Goal: Task Accomplishment & Management: Manage account settings

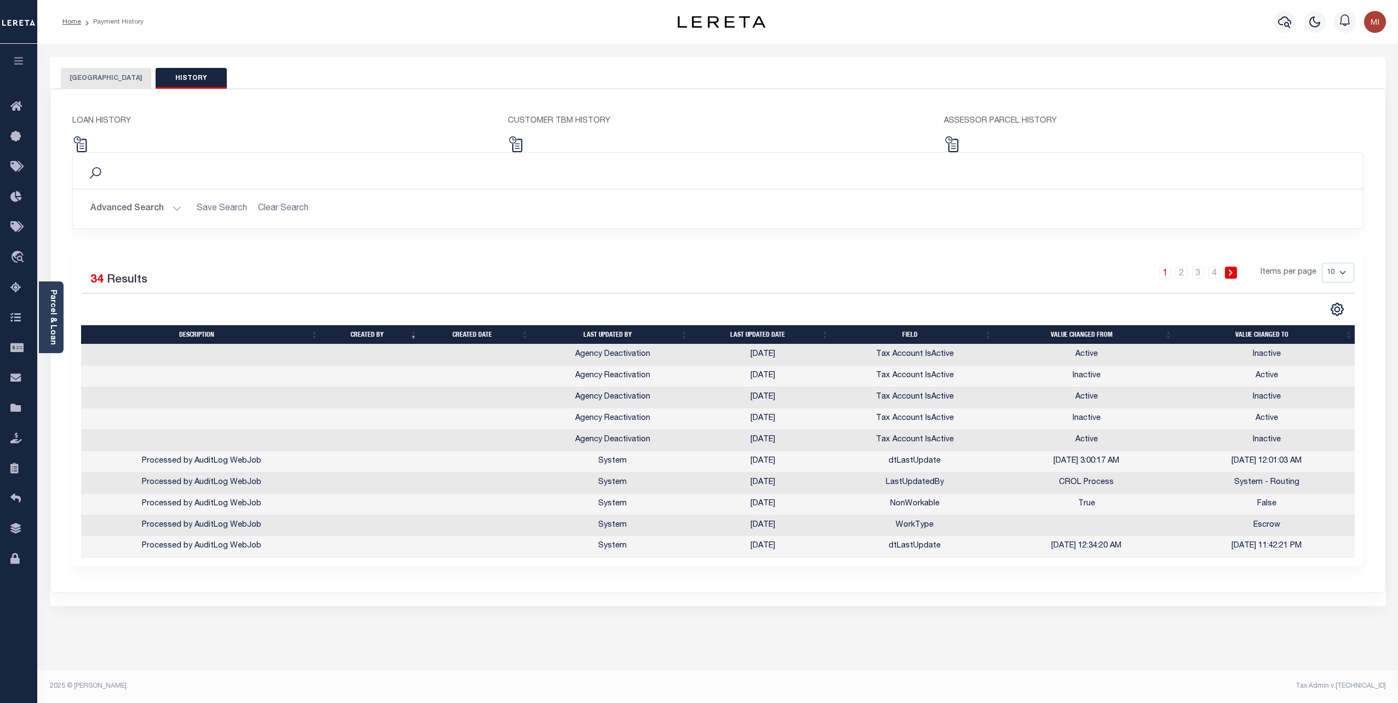
click at [24, 62] on icon "button" at bounding box center [19, 61] width 13 height 10
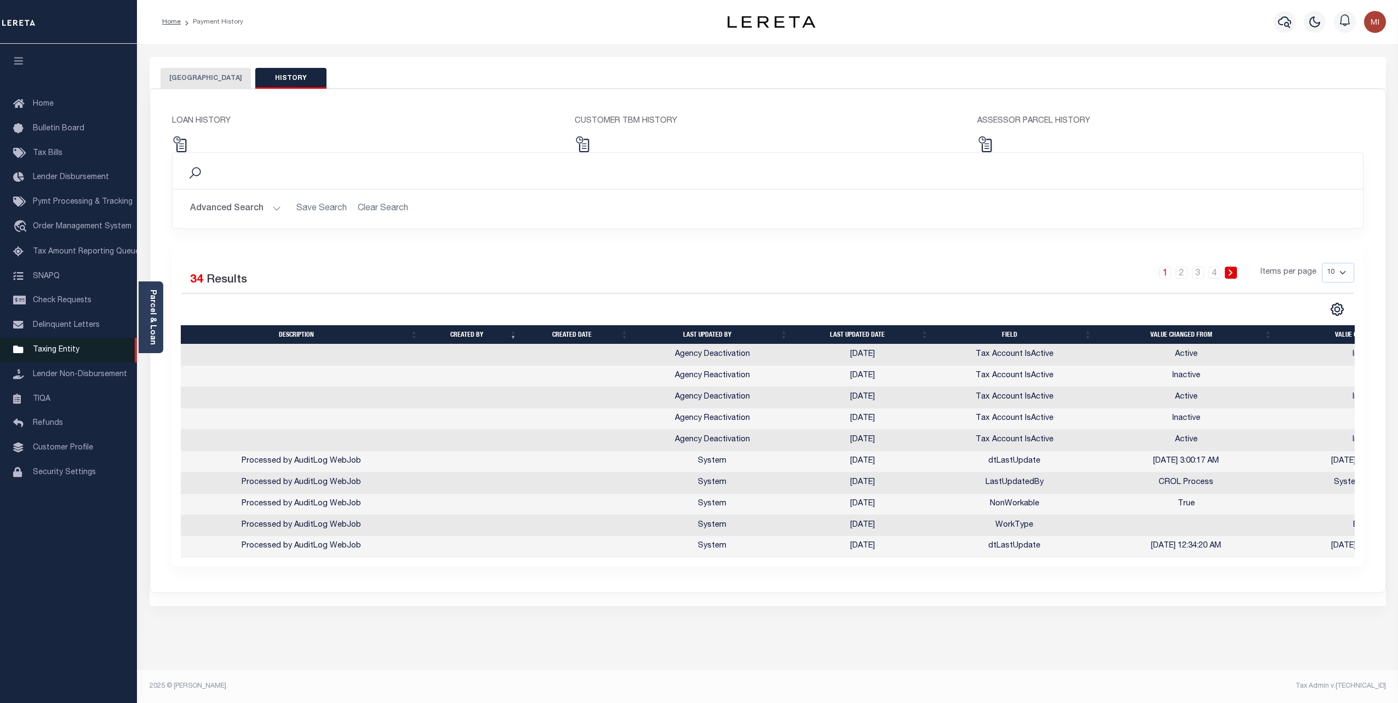
click at [66, 354] on span "Taxing Entity" at bounding box center [56, 350] width 47 height 8
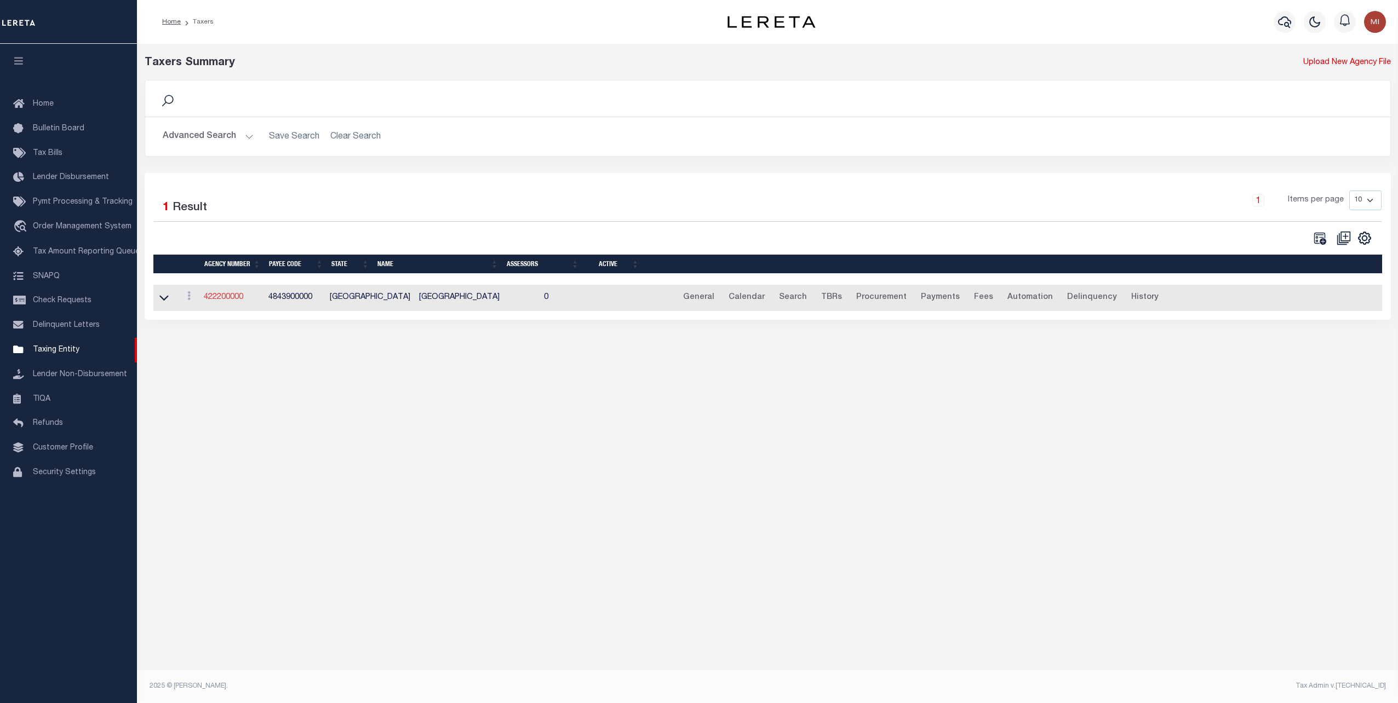
click at [226, 295] on link "422200000" at bounding box center [223, 298] width 39 height 8
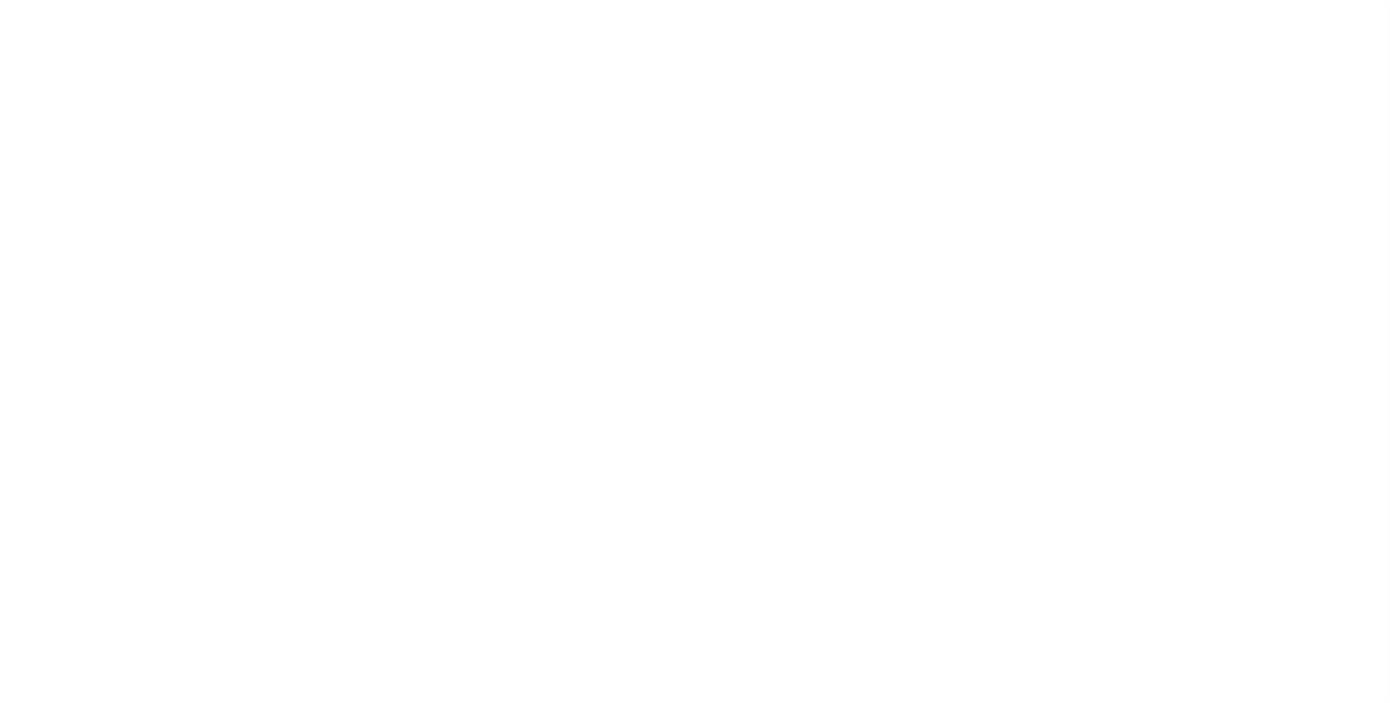
select select
checkbox input "false"
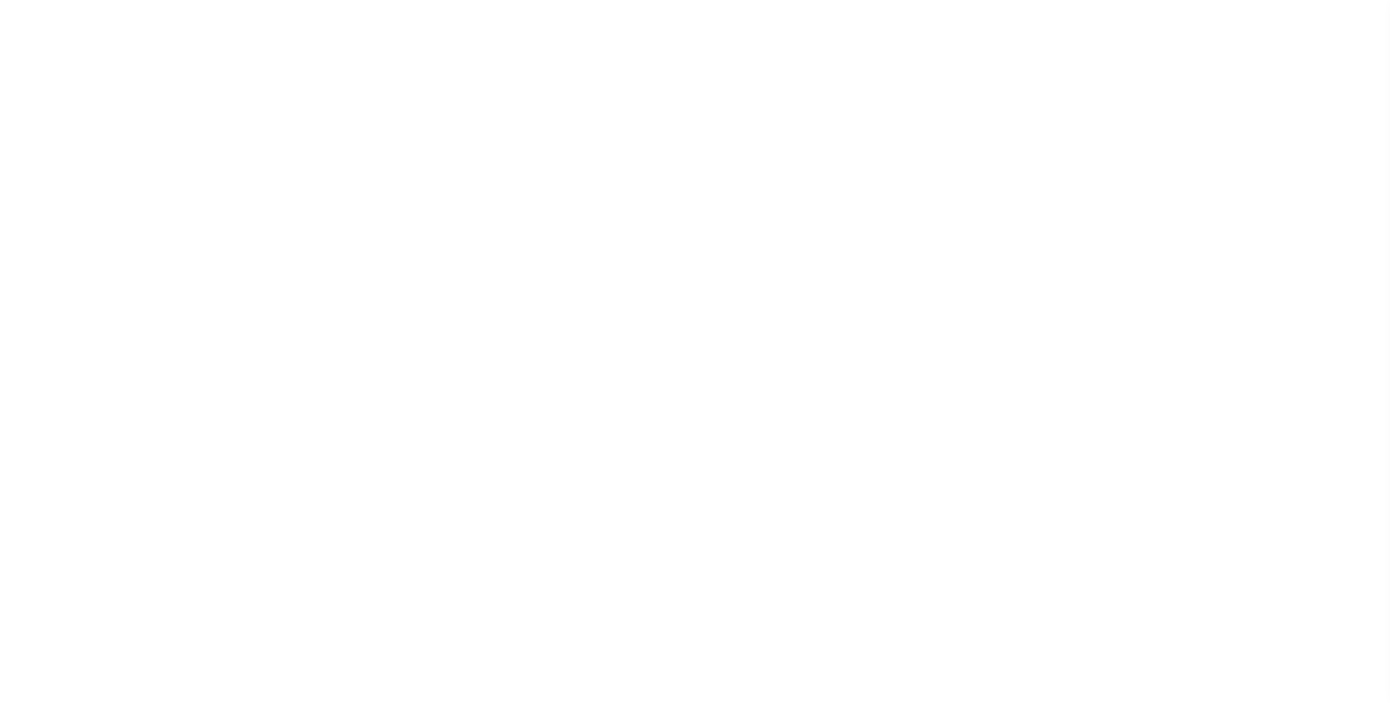
checkbox input "false"
type input "4843900000"
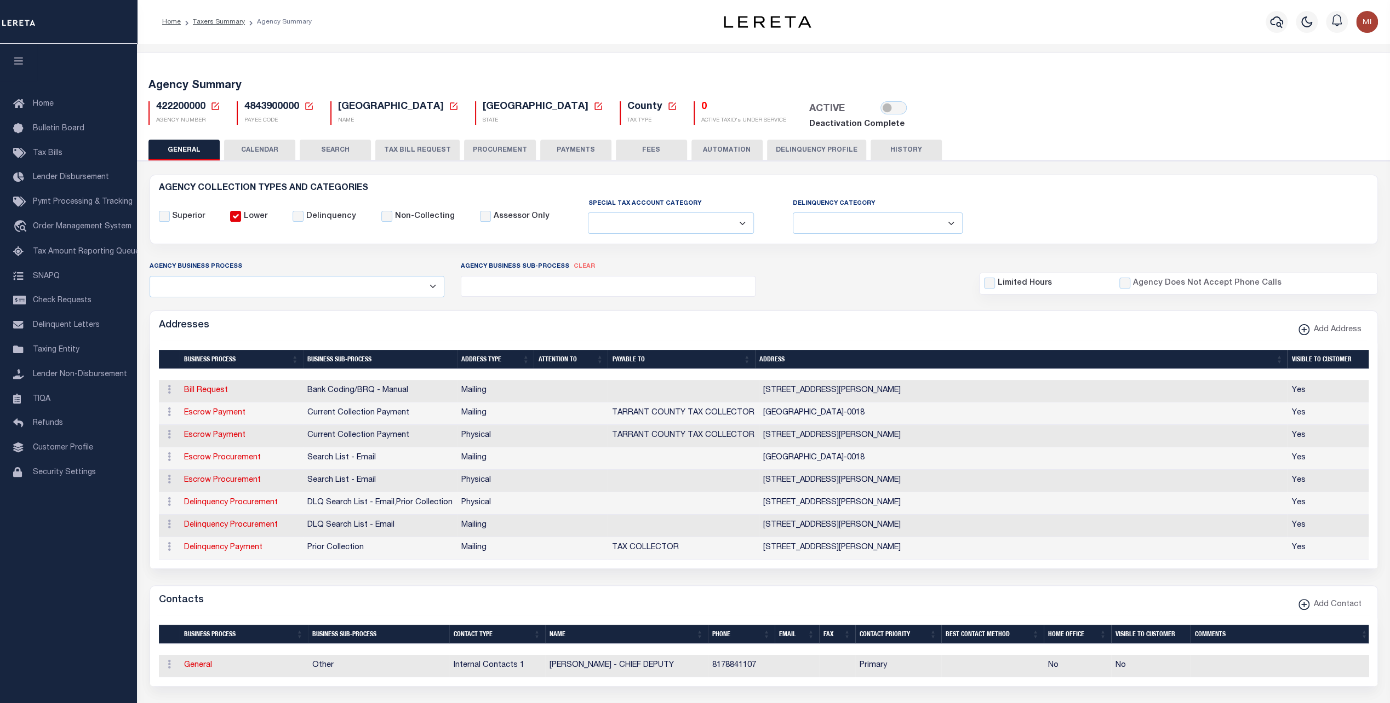
click at [337, 142] on button "SEARCH" at bounding box center [335, 150] width 71 height 21
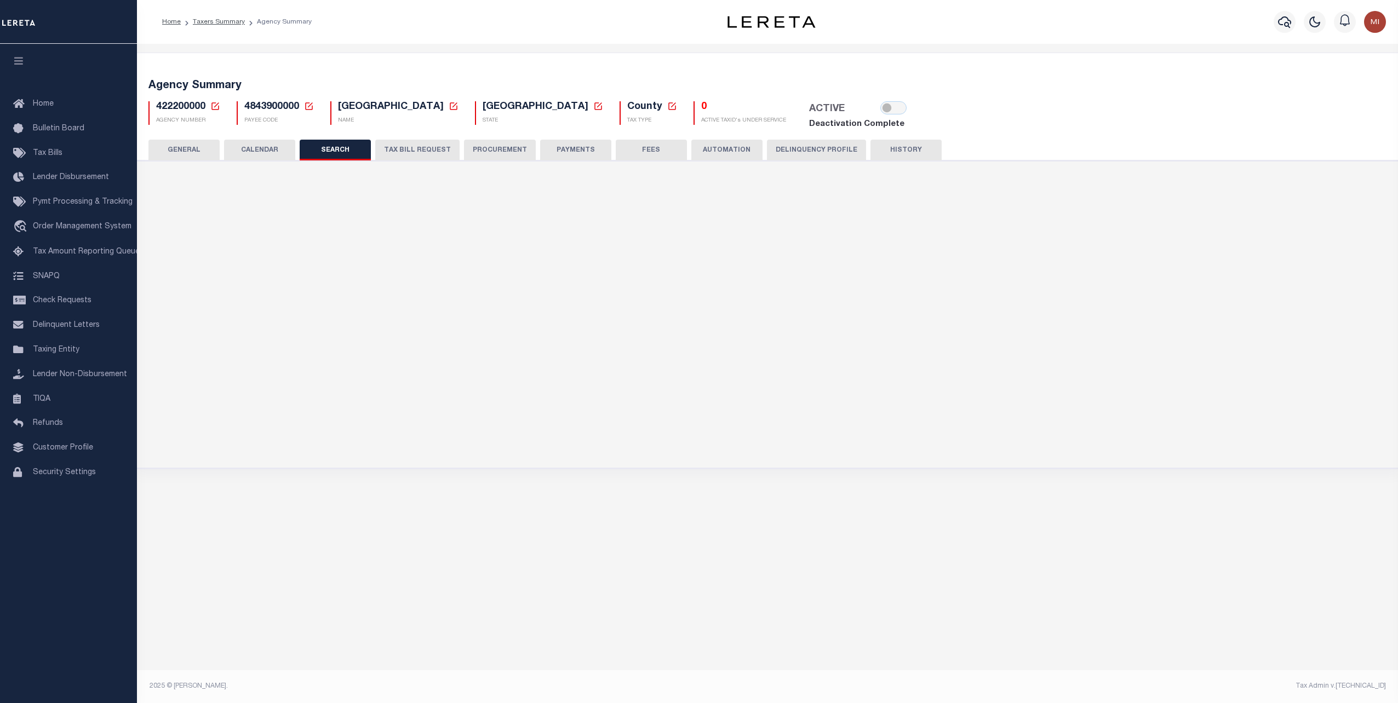
checkbox input "false"
type input "0"
type input "15000"
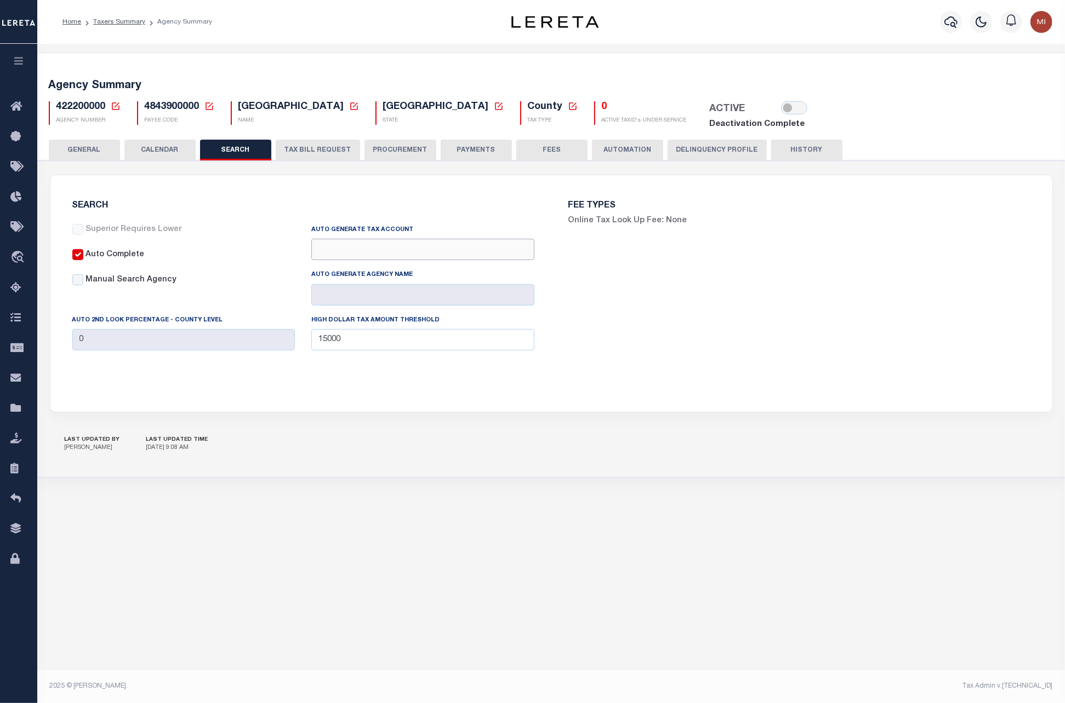
click at [434, 254] on input "Auto Generate Tax Account" at bounding box center [422, 249] width 223 height 21
click at [434, 248] on input "Auto Generate Tax Account" at bounding box center [422, 249] width 223 height 21
click at [735, 321] on div "FEE TYPES Online Tax Look Up Fee: None" at bounding box center [799, 286] width 496 height 197
click at [120, 22] on link "Taxers Summary" at bounding box center [119, 22] width 52 height 7
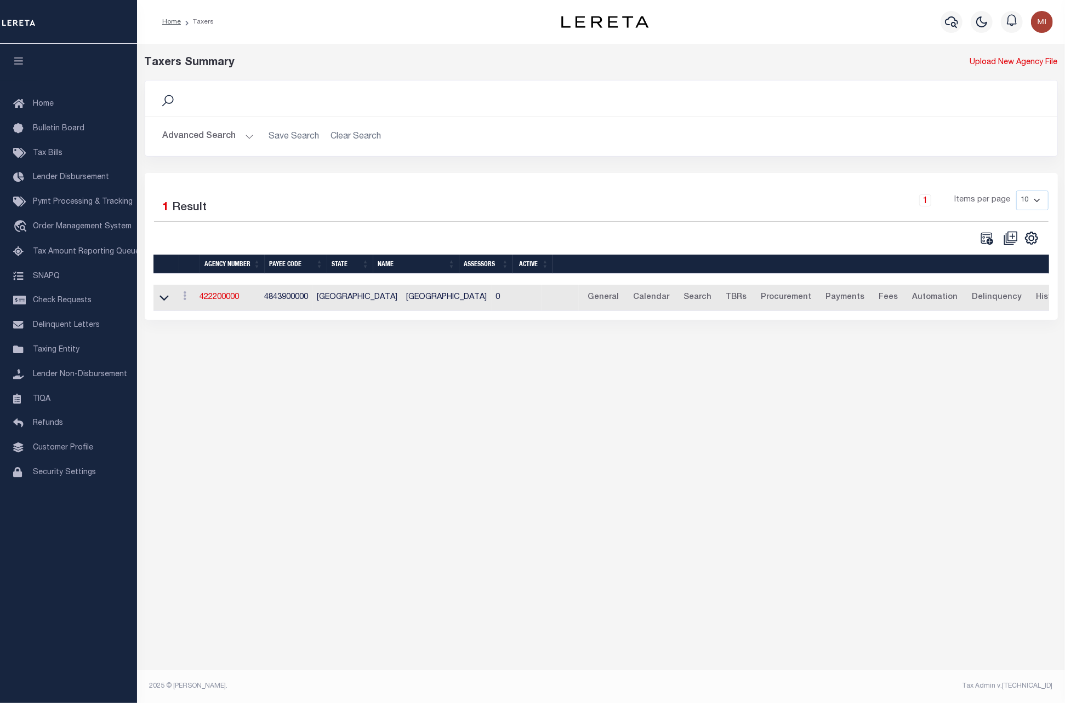
click at [213, 135] on button "Advanced Search" at bounding box center [208, 136] width 91 height 21
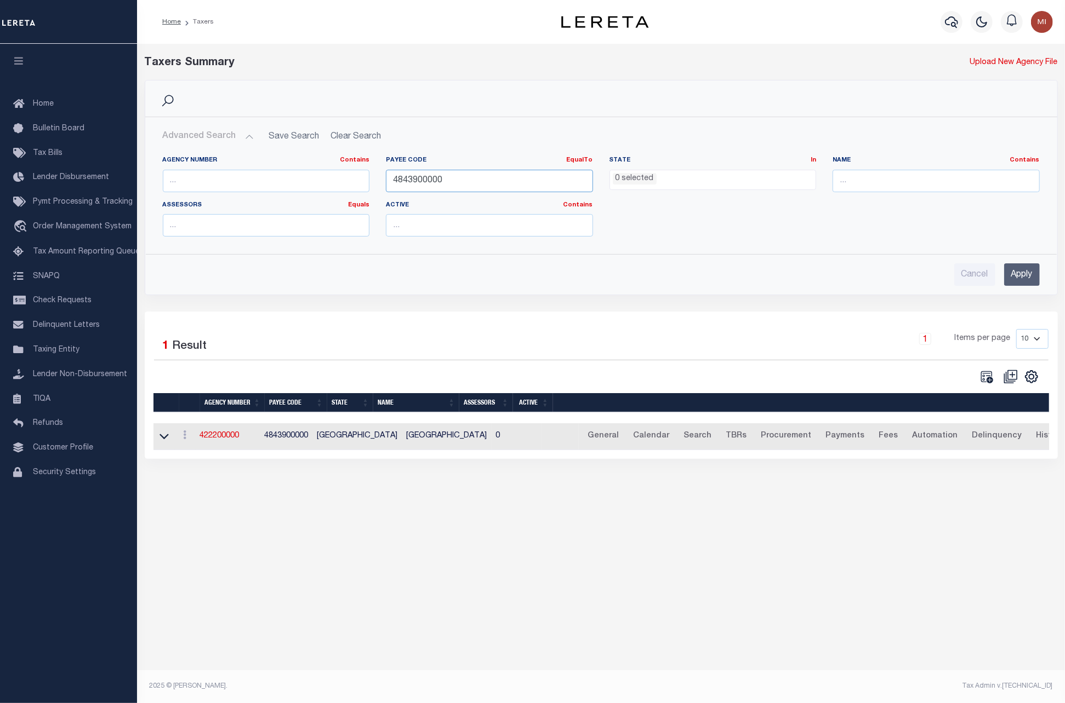
drag, startPoint x: 387, startPoint y: 180, endPoint x: 353, endPoint y: 179, distance: 34.0
click at [353, 179] on div "Agency Number Contains Contains Is Payee Code EqualTo Equals Is Not Equal To Is…" at bounding box center [601, 200] width 893 height 89
paste input "202741024"
type input "4202741024"
click at [1017, 268] on input "Apply" at bounding box center [1022, 275] width 36 height 22
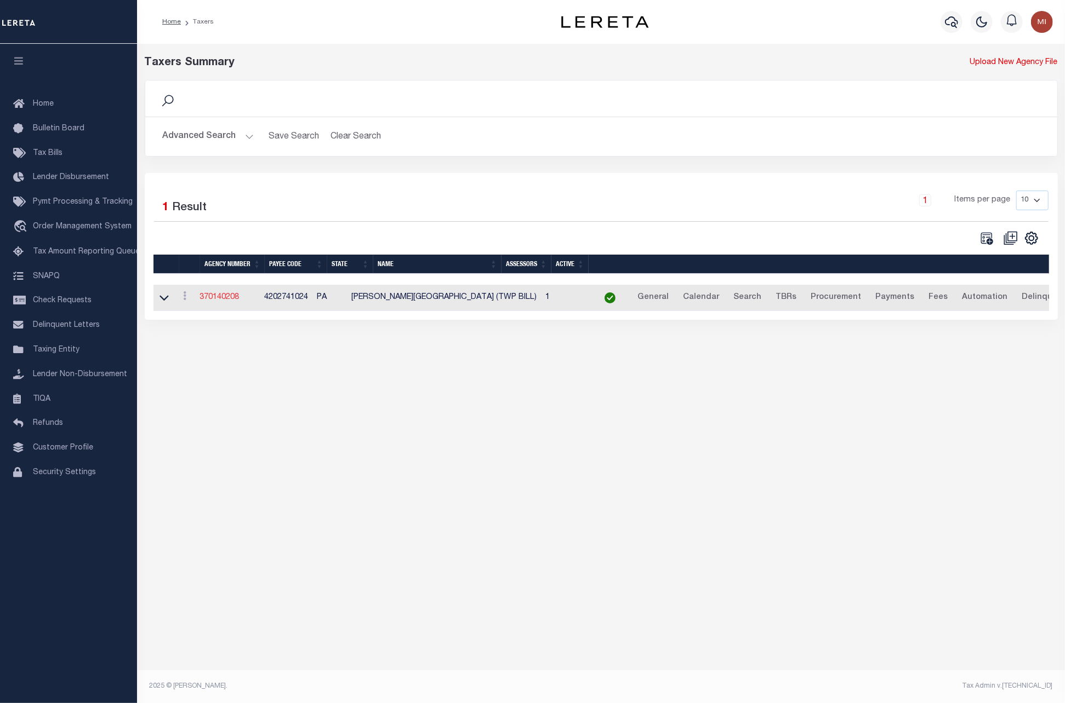
click at [220, 295] on link "370140208" at bounding box center [219, 298] width 39 height 8
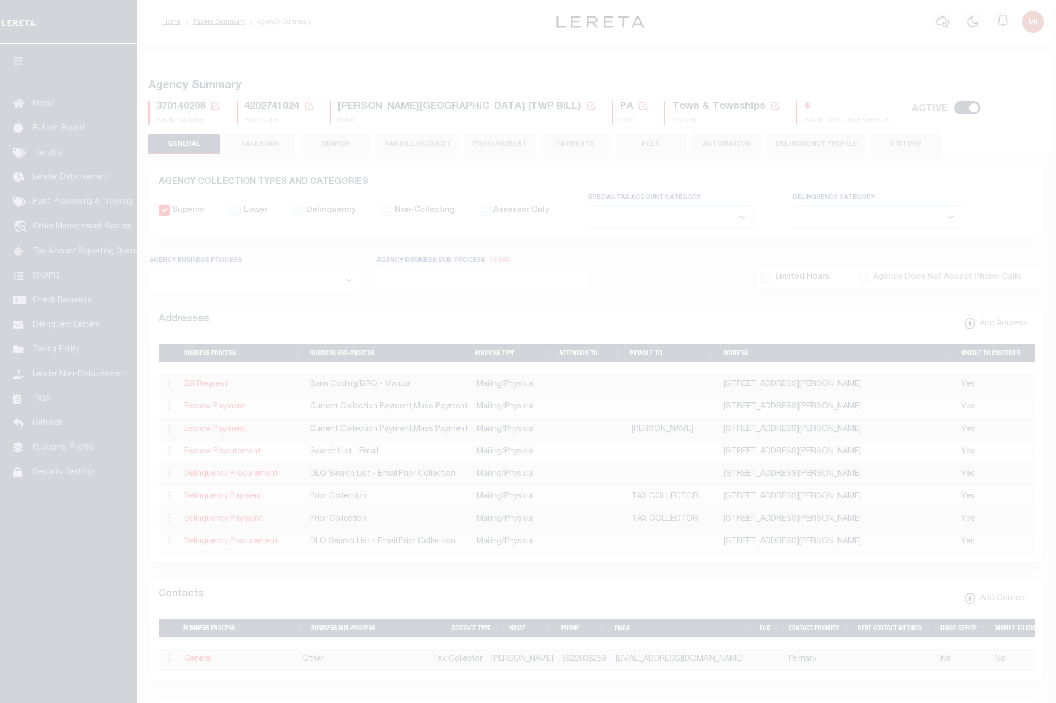
select select
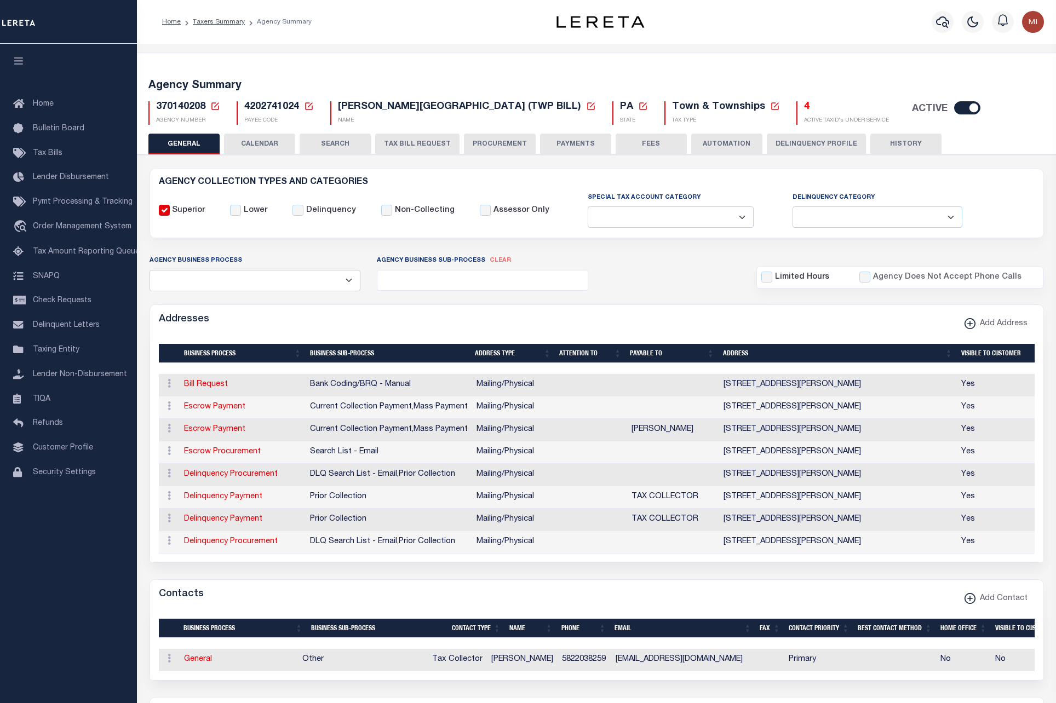
click at [329, 142] on button "SEARCH" at bounding box center [335, 144] width 71 height 21
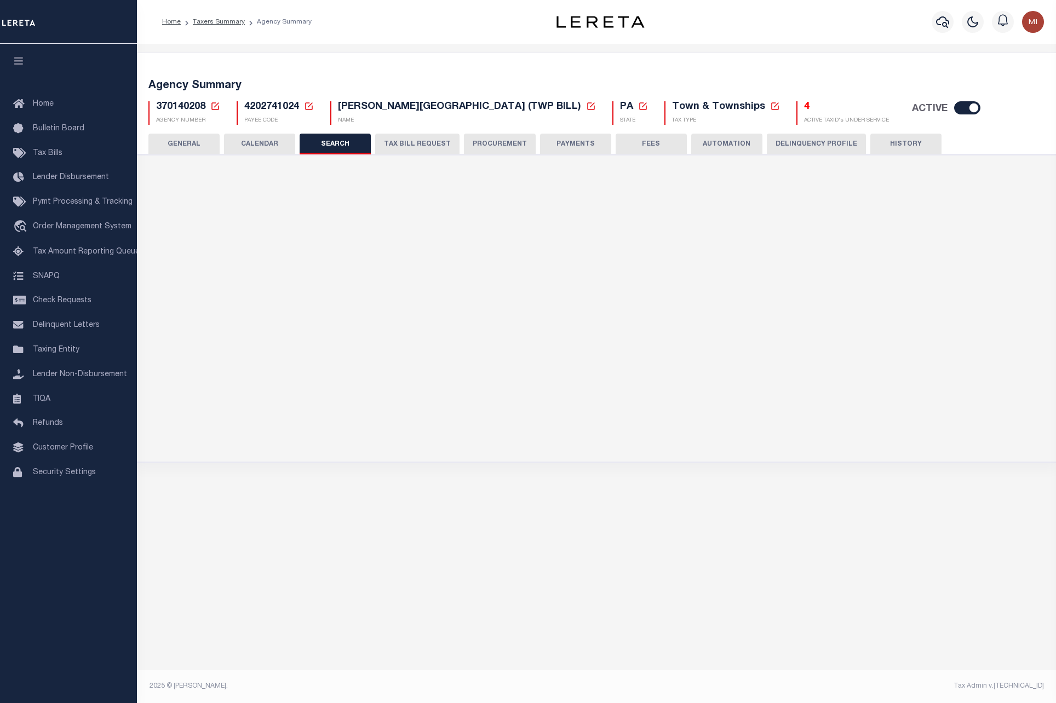
checkbox input "false"
type input "370140005"
type input "[GEOGRAPHIC_DATA] (WALKER TWP)"
type input "10000"
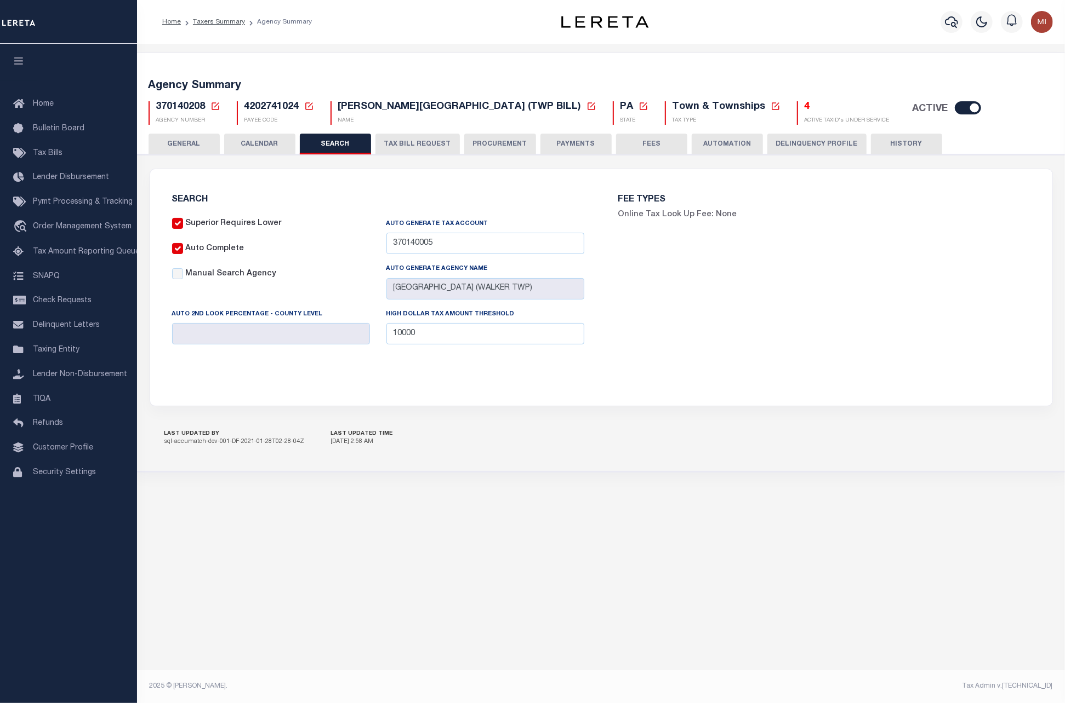
click at [424, 142] on button "TAX BILL REQUEST" at bounding box center [417, 144] width 84 height 21
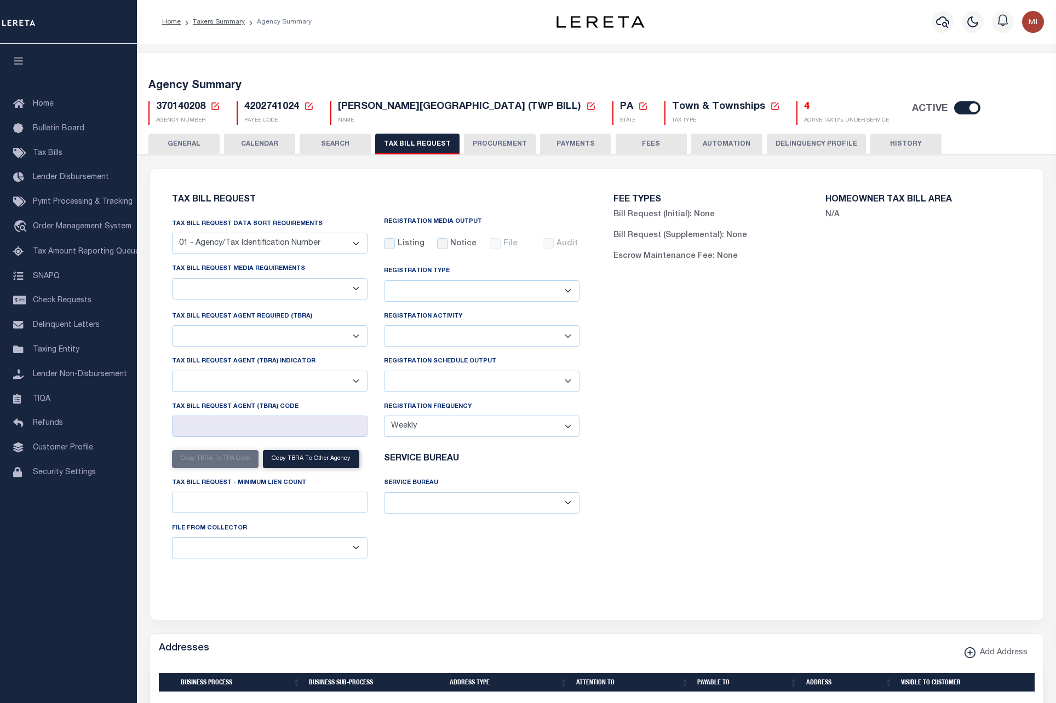
select select "29"
checkbox input "false"
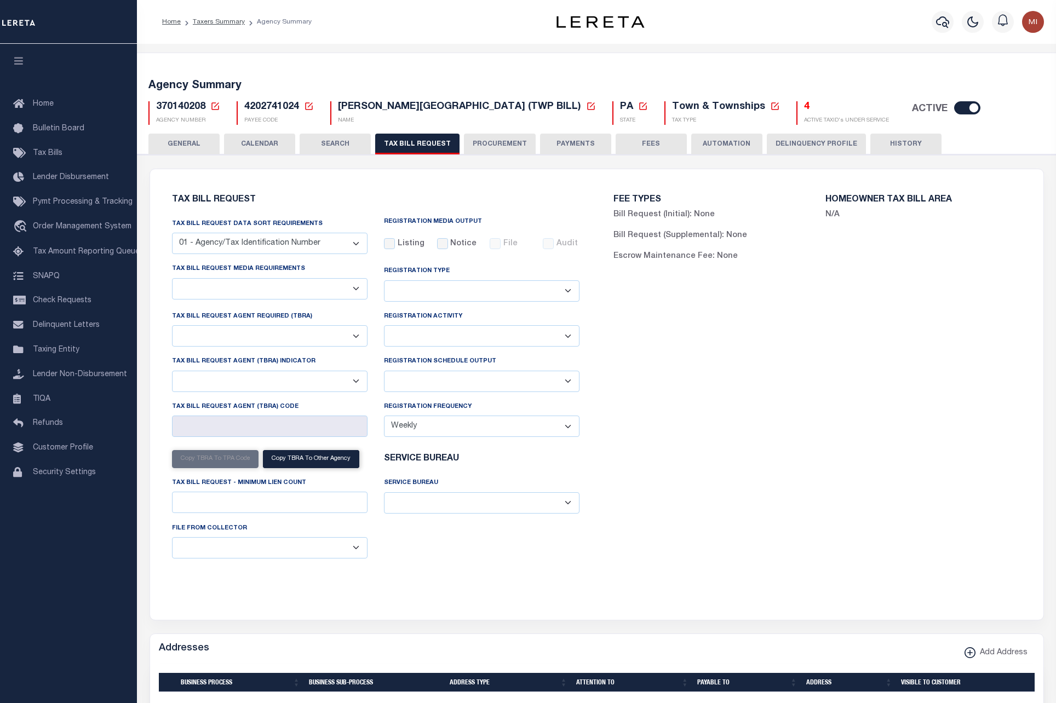
select select "22"
select select "false"
select select
click at [53, 564] on div "Home Bulletin Board Tax Bills Lender Disbursement Pymt Processing & Tracking tr…" at bounding box center [68, 374] width 137 height 660
